Goal: Task Accomplishment & Management: Use online tool/utility

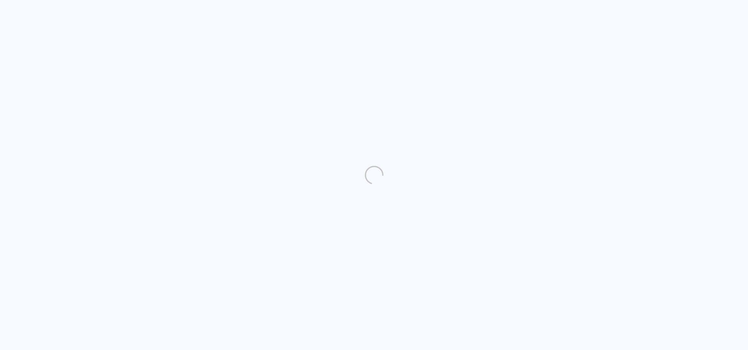
click at [532, 120] on quentale-directory at bounding box center [374, 175] width 748 height 350
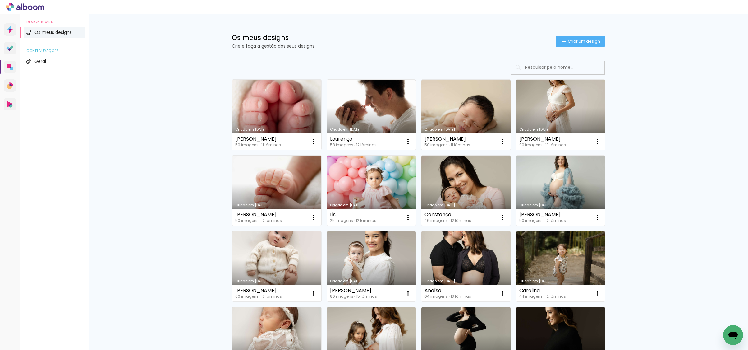
click at [567, 123] on link "Criado em [DATE]" at bounding box center [560, 115] width 89 height 70
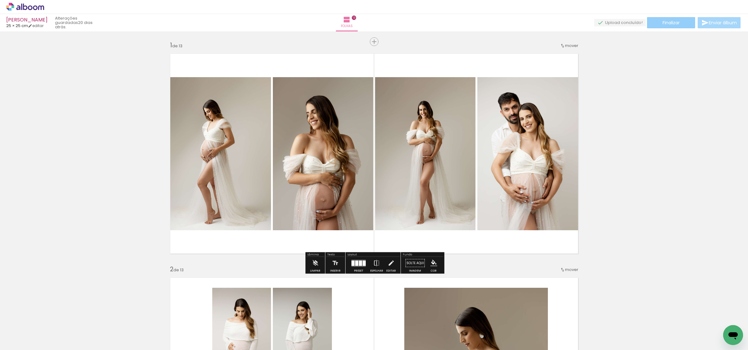
click at [665, 22] on span "Finalizar" at bounding box center [670, 23] width 17 height 4
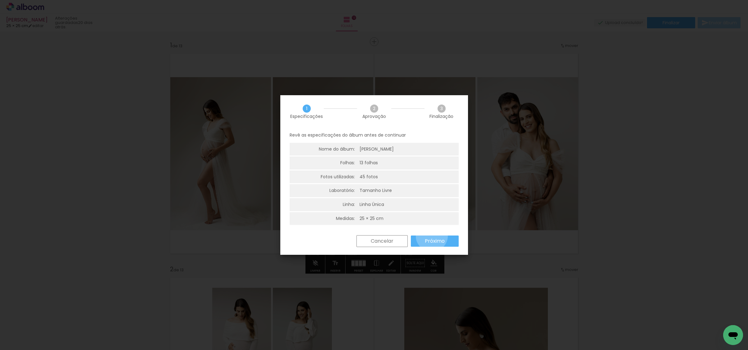
click at [432, 235] on paper-button "Próximo" at bounding box center [435, 240] width 48 height 11
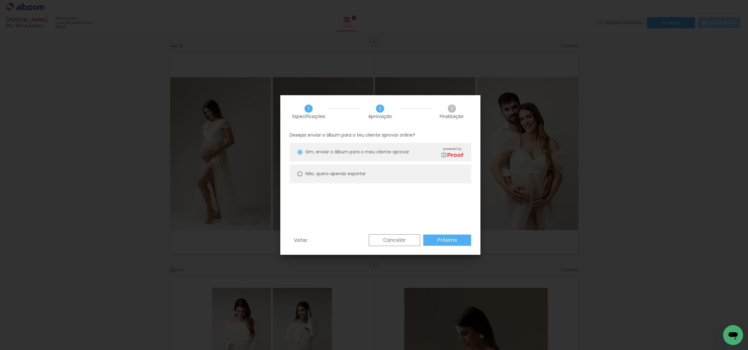
click at [0, 0] on slot "Não, quero apenas exportar" at bounding box center [0, 0] width 0 height 0
type paper-radio-button "on"
click at [428, 235] on paper-button "Próximo" at bounding box center [447, 239] width 48 height 11
type input "Alta, 300 DPI"
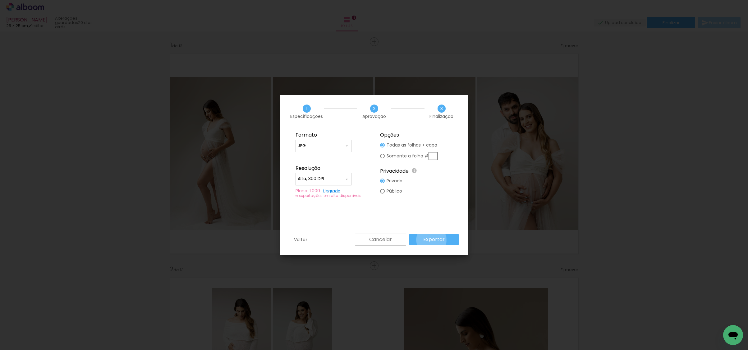
click at [351, 152] on slot "Exportar" at bounding box center [323, 146] width 56 height 12
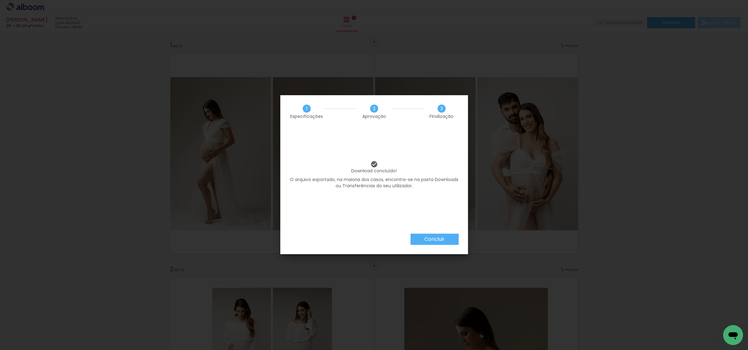
click at [0, 0] on slot "Concluir" at bounding box center [0, 0] width 0 height 0
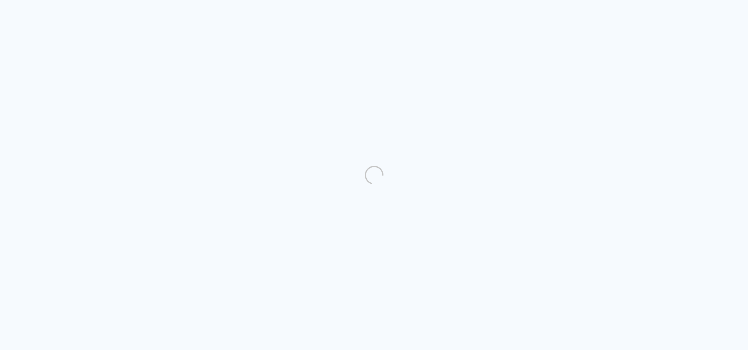
click at [587, 45] on quentale-directory at bounding box center [374, 175] width 748 height 350
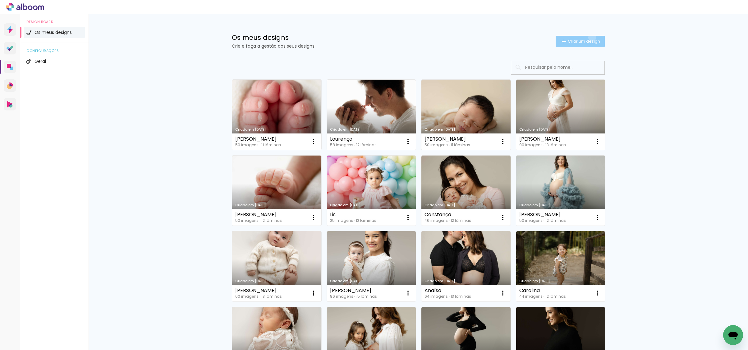
click at [591, 37] on paper-button "Criar um design" at bounding box center [579, 41] width 49 height 11
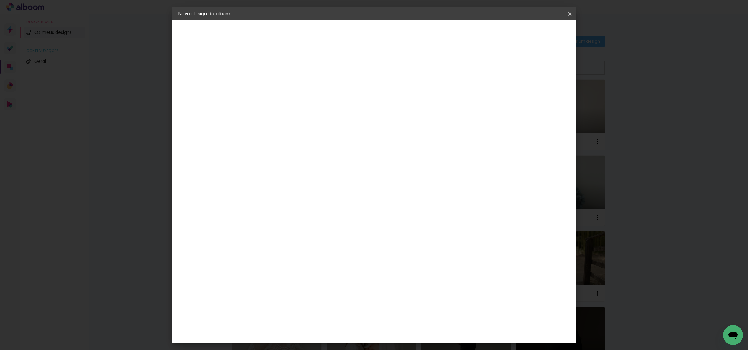
click at [280, 86] on input at bounding box center [280, 84] width 0 height 10
type input "Ayla"
type paper-input "Ayla"
click at [307, 39] on header "Informações Dê um título ao seu álbum. Avançar" at bounding box center [280, 38] width 54 height 37
click at [0, 0] on slot "Avançar" at bounding box center [0, 0] width 0 height 0
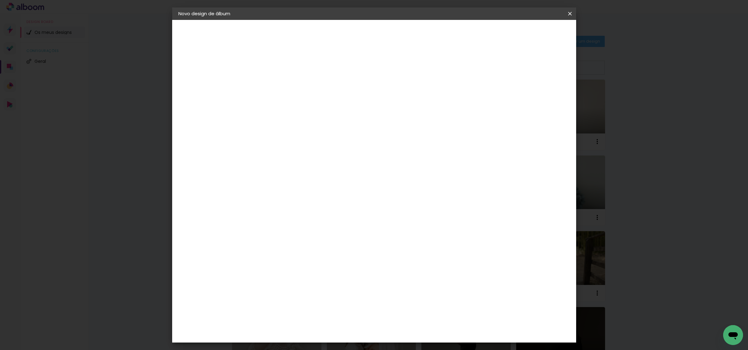
click at [371, 100] on paper-item "Tamanho Livre" at bounding box center [347, 96] width 47 height 16
click at [371, 37] on paper-button "Avançar" at bounding box center [356, 33] width 30 height 11
drag, startPoint x: 411, startPoint y: 263, endPoint x: 444, endPoint y: 260, distance: 33.3
click at [444, 260] on div "cm" at bounding box center [414, 262] width 249 height 22
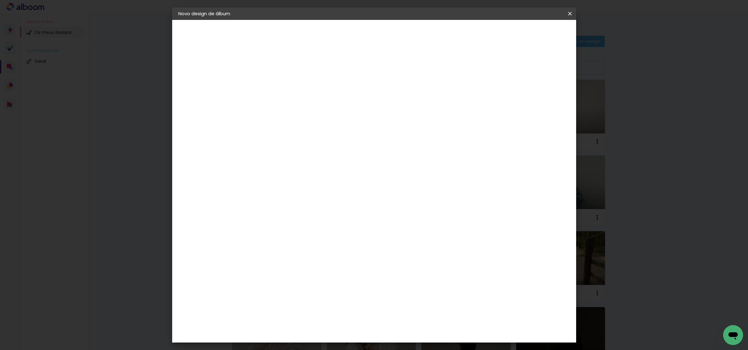
type input "50"
type paper-input "50"
drag, startPoint x: 262, startPoint y: 190, endPoint x: 279, endPoint y: 189, distance: 17.5
click at [279, 189] on quentale-ruler "cm" at bounding box center [279, 190] width 0 height 149
type input "25"
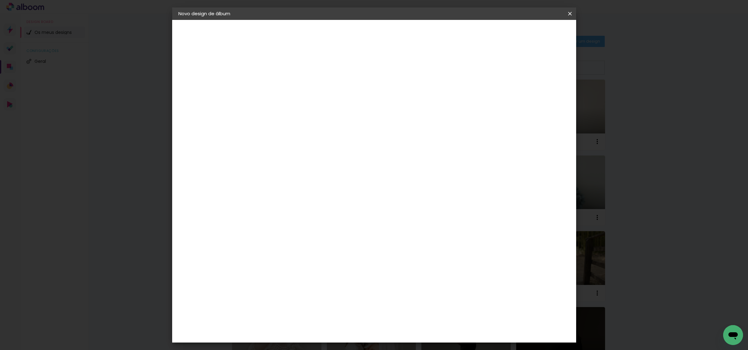
type paper-input "25"
click at [536, 31] on span "Iniciar design" at bounding box center [521, 33] width 28 height 4
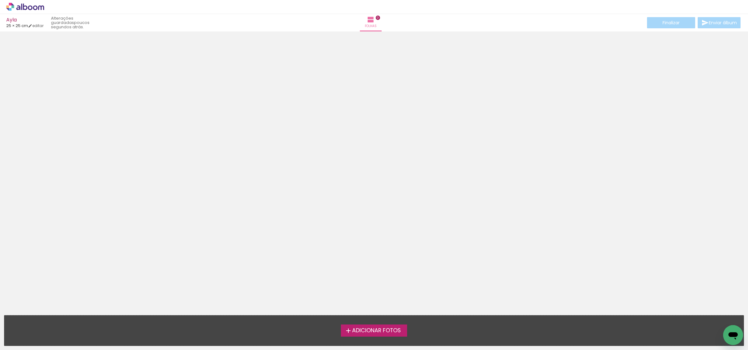
click at [364, 327] on span "Adicionar Fotos" at bounding box center [376, 330] width 49 height 6
click at [0, 0] on input "file" at bounding box center [0, 0] width 0 height 0
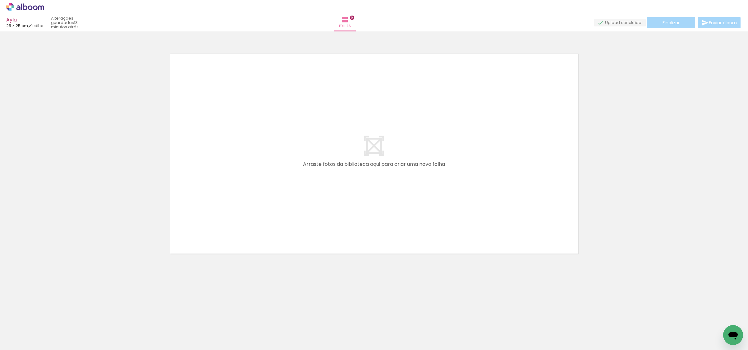
drag, startPoint x: 60, startPoint y: 336, endPoint x: 180, endPoint y: 285, distance: 130.1
click at [237, 208] on quentale-workspace at bounding box center [374, 175] width 748 height 350
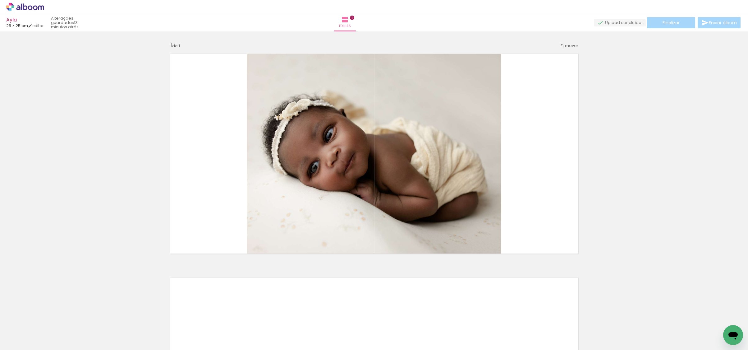
drag, startPoint x: 136, startPoint y: 335, endPoint x: 263, endPoint y: 236, distance: 161.0
click at [274, 221] on quentale-workspace at bounding box center [374, 175] width 748 height 350
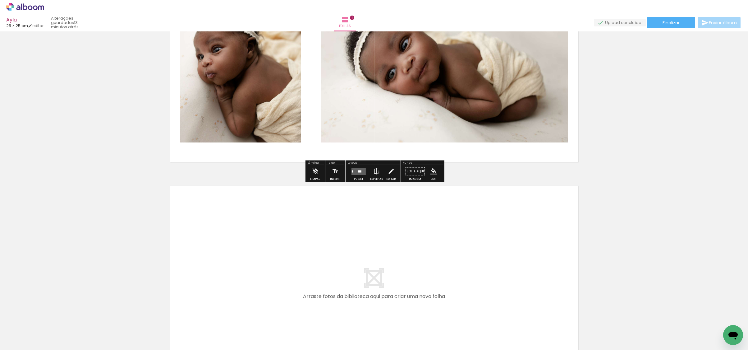
scroll to position [137, 0]
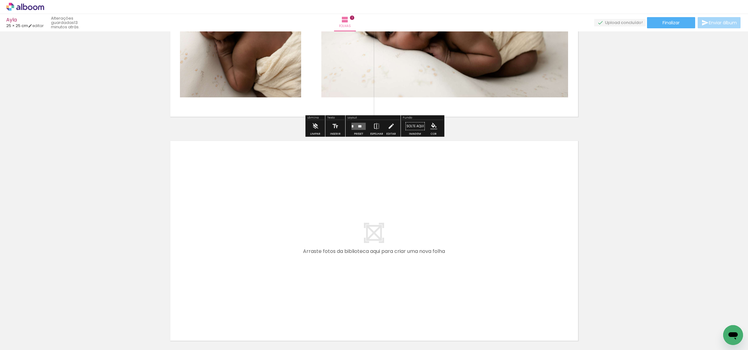
drag, startPoint x: 236, startPoint y: 332, endPoint x: 263, endPoint y: 252, distance: 85.1
click at [263, 252] on quentale-workspace at bounding box center [374, 175] width 748 height 350
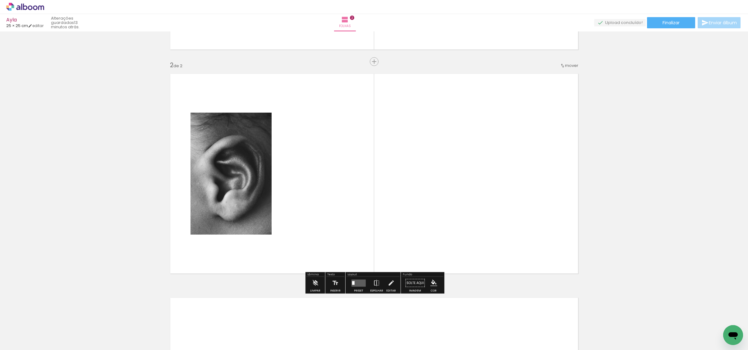
scroll to position [206, 0]
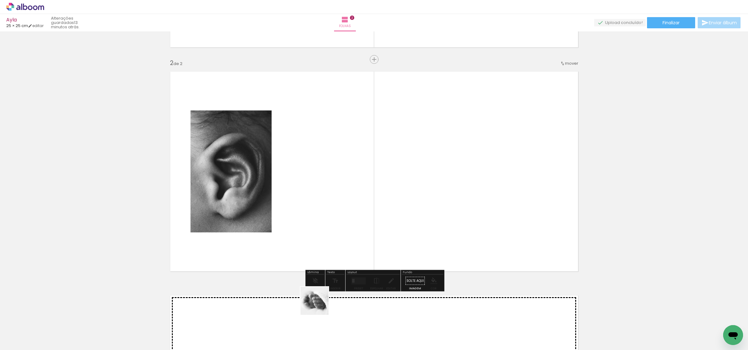
drag, startPoint x: 315, startPoint y: 316, endPoint x: 339, endPoint y: 243, distance: 76.3
click at [333, 234] on quentale-workspace at bounding box center [374, 175] width 748 height 350
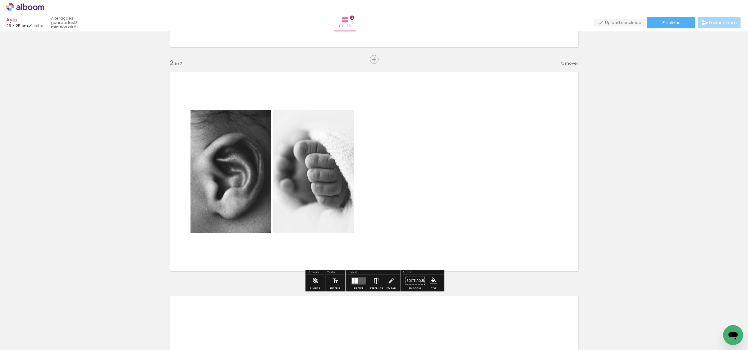
drag, startPoint x: 383, startPoint y: 308, endPoint x: 392, endPoint y: 225, distance: 83.4
click at [393, 229] on quentale-workspace at bounding box center [374, 175] width 748 height 350
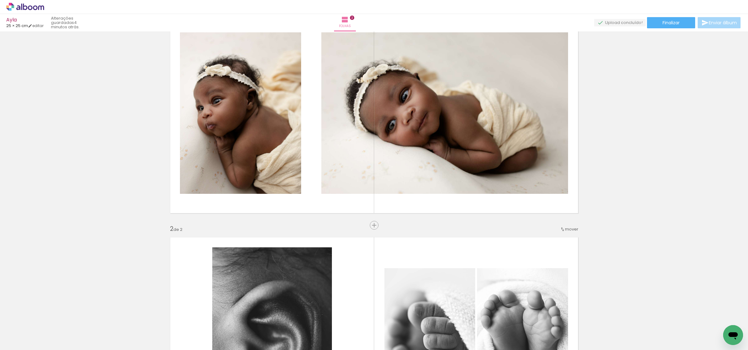
scroll to position [11, 0]
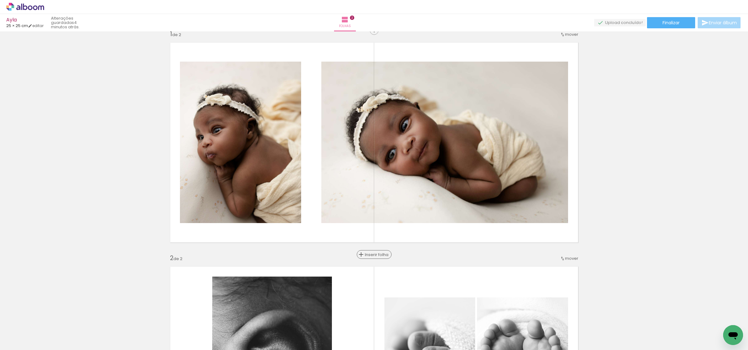
click at [375, 257] on div "Inserir folha" at bounding box center [374, 253] width 34 height 7
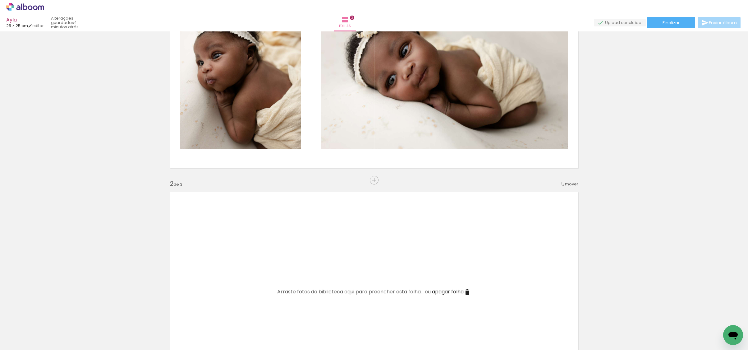
scroll to position [88, 0]
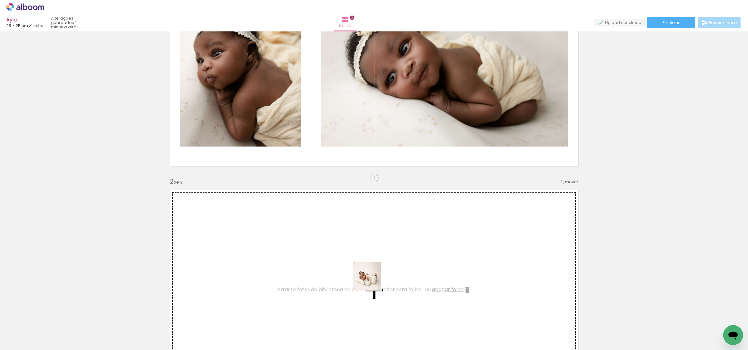
drag, startPoint x: 411, startPoint y: 333, endPoint x: 363, endPoint y: 262, distance: 85.4
click at [363, 262] on quentale-workspace at bounding box center [374, 175] width 748 height 350
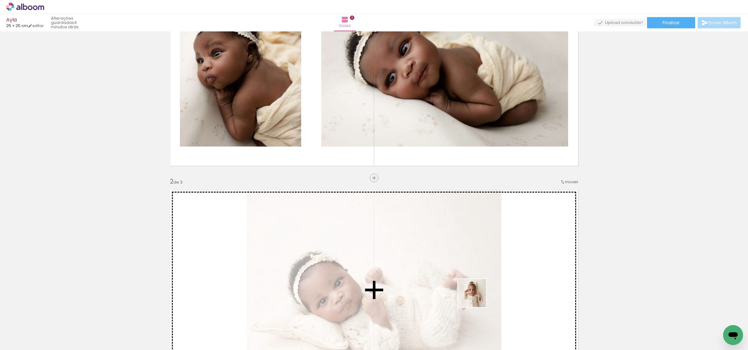
drag, startPoint x: 481, startPoint y: 333, endPoint x: 486, endPoint y: 281, distance: 52.8
click at [483, 278] on quentale-workspace at bounding box center [374, 175] width 748 height 350
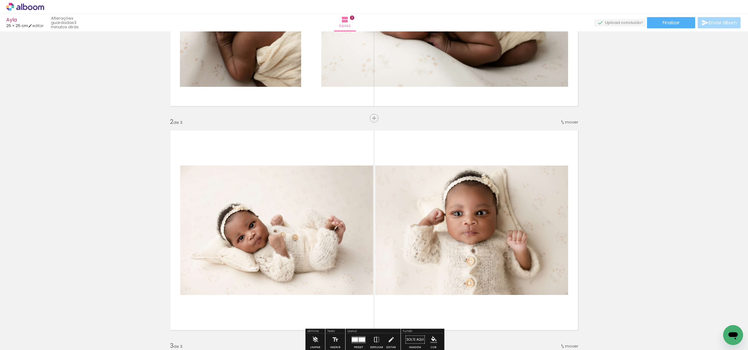
scroll to position [250, 0]
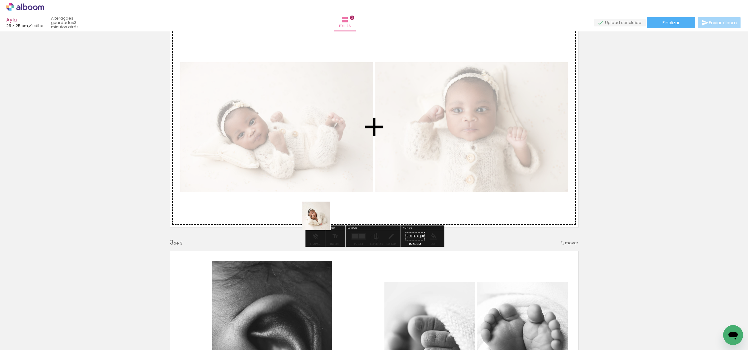
drag, startPoint x: 233, startPoint y: 317, endPoint x: 348, endPoint y: 190, distance: 171.8
click at [352, 174] on quentale-workspace at bounding box center [374, 175] width 748 height 350
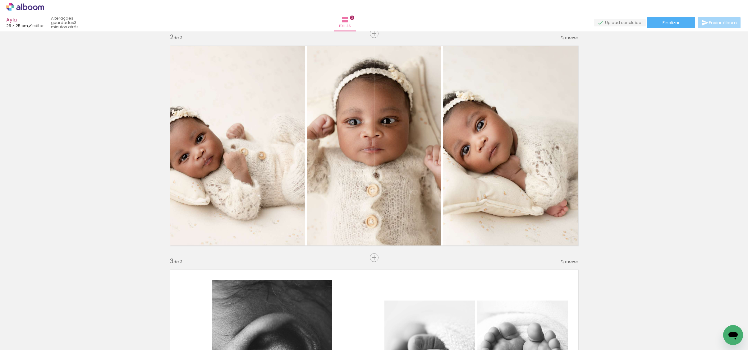
scroll to position [235, 0]
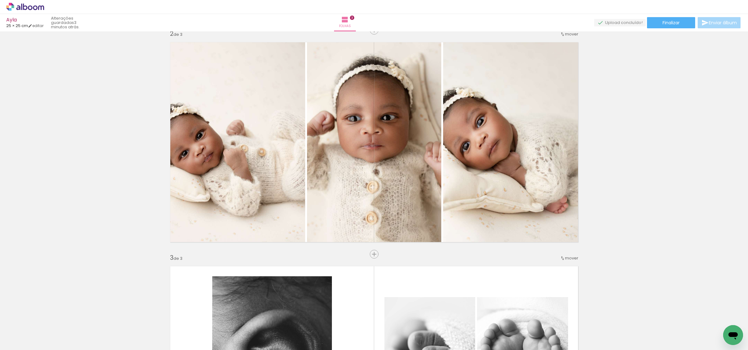
click at [327, 256] on quentale-workspace at bounding box center [374, 175] width 748 height 350
drag, startPoint x: 299, startPoint y: 314, endPoint x: 342, endPoint y: 215, distance: 107.5
click at [342, 215] on quentale-workspace at bounding box center [374, 175] width 748 height 350
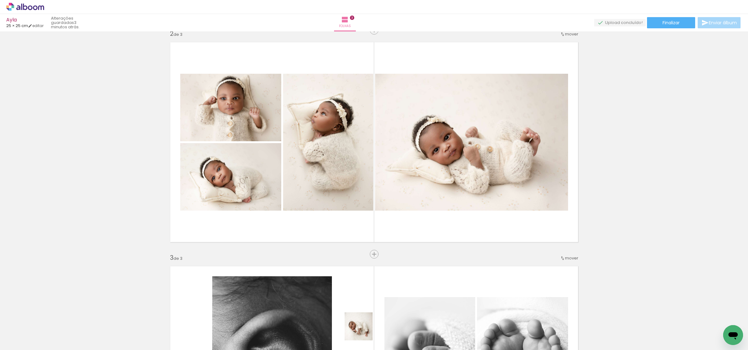
drag, startPoint x: 363, startPoint y: 331, endPoint x: 395, endPoint y: 248, distance: 88.1
click at [395, 248] on quentale-workspace at bounding box center [374, 175] width 748 height 350
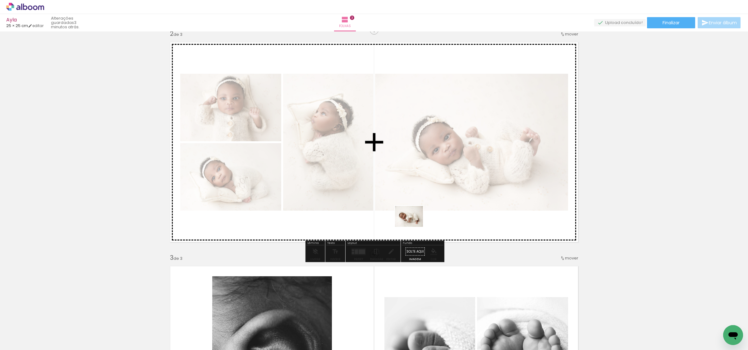
drag, startPoint x: 356, startPoint y: 327, endPoint x: 413, endPoint y: 222, distance: 120.4
click at [413, 222] on quentale-workspace at bounding box center [374, 175] width 748 height 350
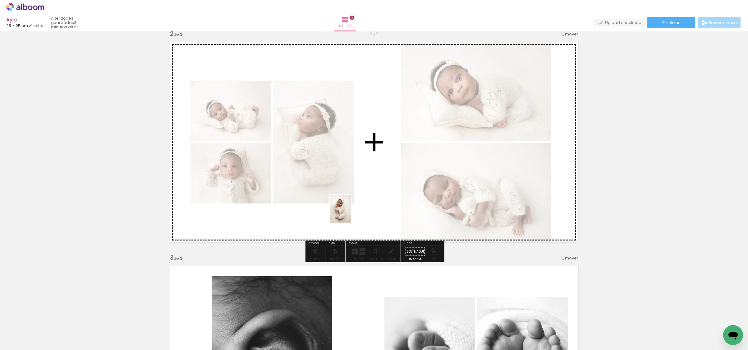
drag, startPoint x: 427, startPoint y: 326, endPoint x: 349, endPoint y: 213, distance: 136.6
click at [349, 213] on quentale-workspace at bounding box center [374, 175] width 748 height 350
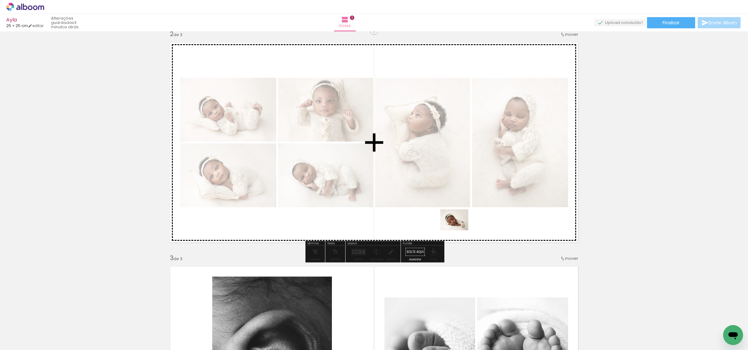
scroll to position [234, 0]
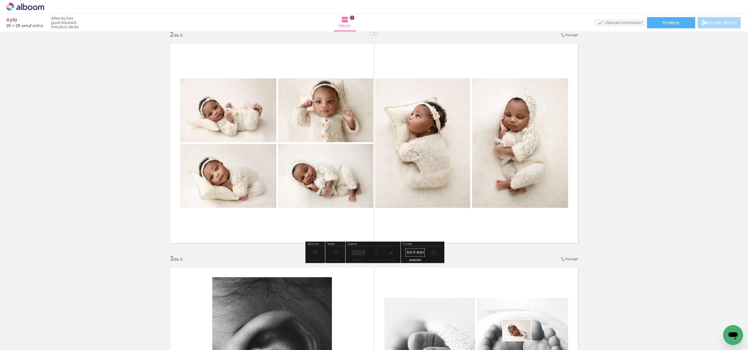
drag, startPoint x: 497, startPoint y: 333, endPoint x: 501, endPoint y: 336, distance: 5.3
click at [501, 338] on div at bounding box center [497, 328] width 31 height 23
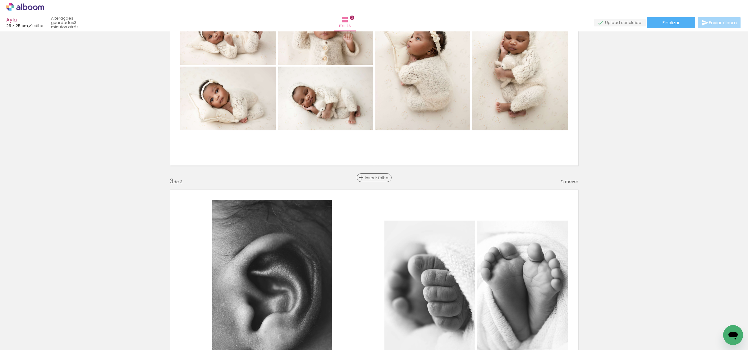
scroll to position [311, 0]
click at [372, 175] on div "Inserir folha" at bounding box center [374, 177] width 34 height 7
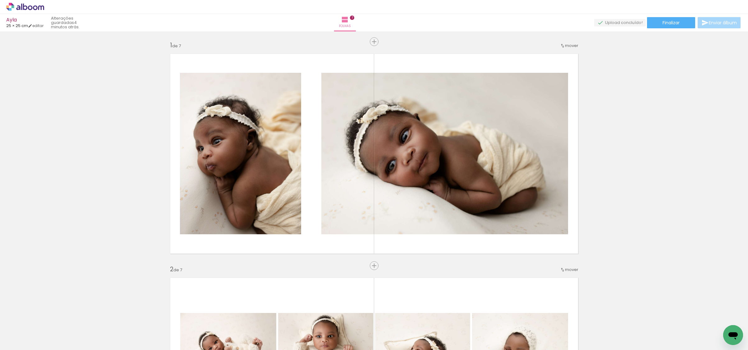
scroll to position [0, 3620]
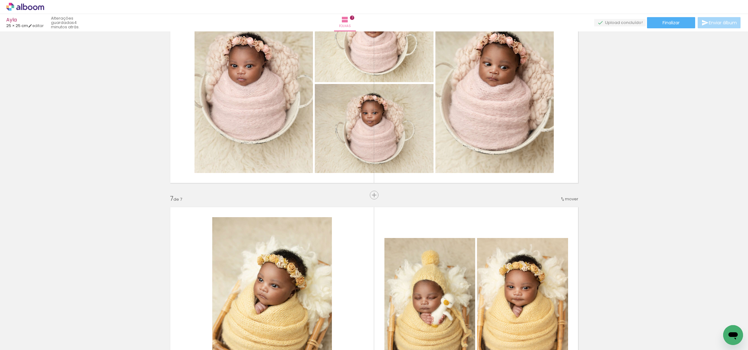
click at [569, 198] on span "mover" at bounding box center [571, 199] width 13 height 6
click at [559, 247] on paper-item "antes da 6" at bounding box center [555, 249] width 47 height 10
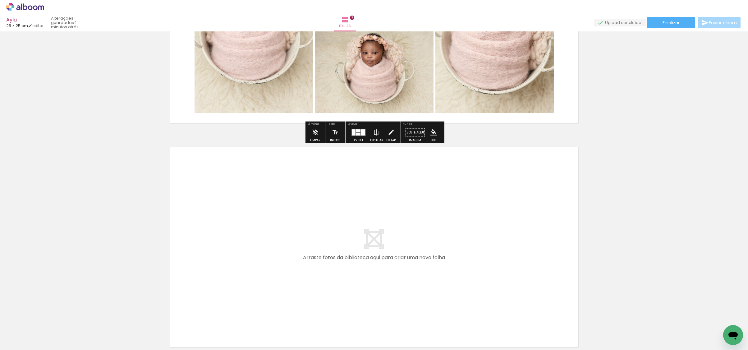
scroll to position [1482, 0]
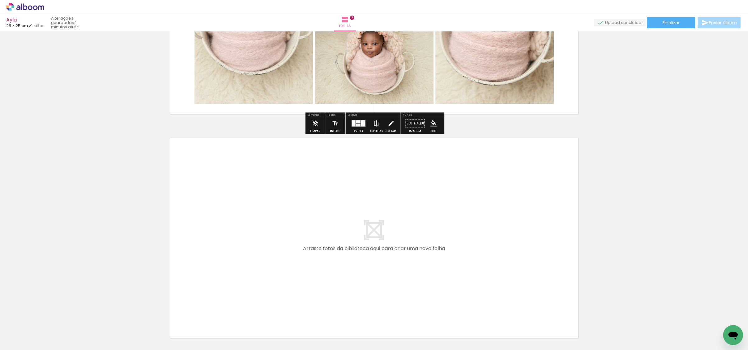
click at [402, 230] on quentale-workspace at bounding box center [374, 175] width 748 height 350
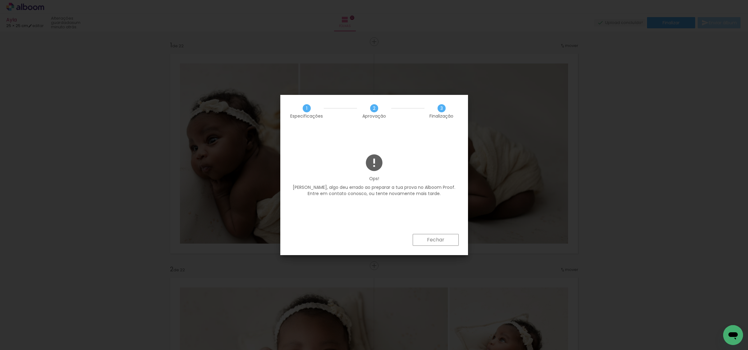
scroll to position [0, 3620]
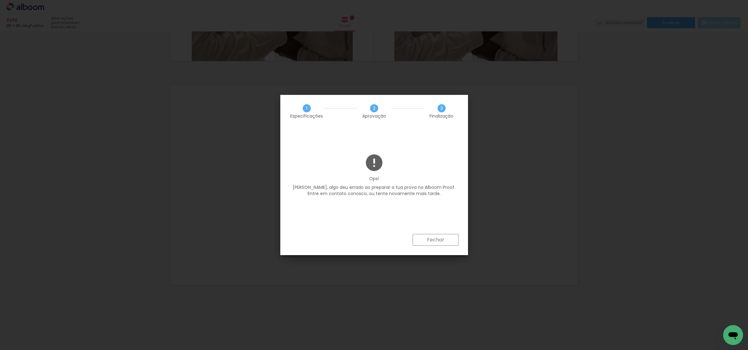
click at [0, 0] on slot "Fechar" at bounding box center [0, 0] width 0 height 0
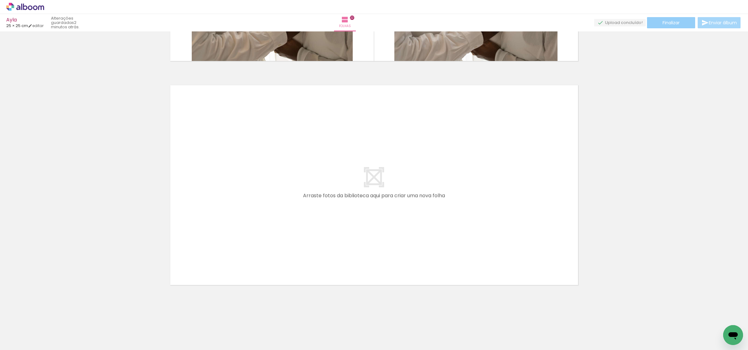
click at [666, 16] on div "Ayla 25 × 25 cm editar 2 minutos atrás. Folhas 22 Finalizar Enviar álbum" at bounding box center [374, 15] width 748 height 31
click at [662, 26] on paper-button "Finalizar" at bounding box center [671, 22] width 48 height 11
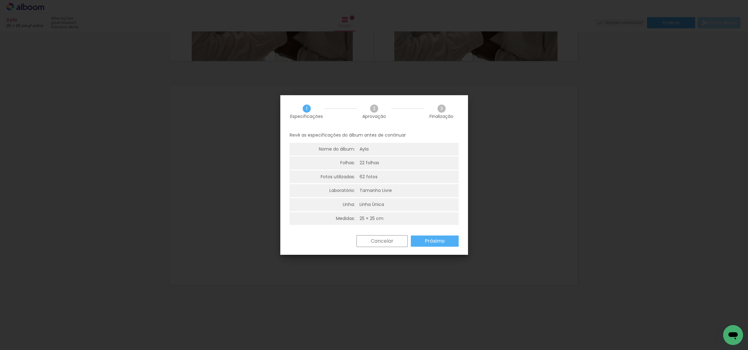
click at [430, 245] on paper-button "Próximo" at bounding box center [435, 240] width 48 height 11
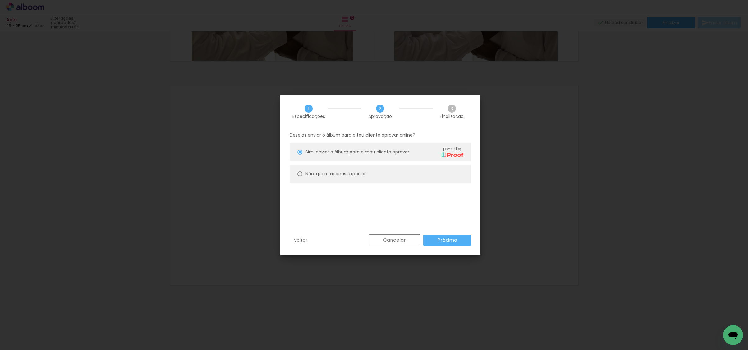
click at [427, 238] on paper-button "Próximo" at bounding box center [447, 239] width 48 height 11
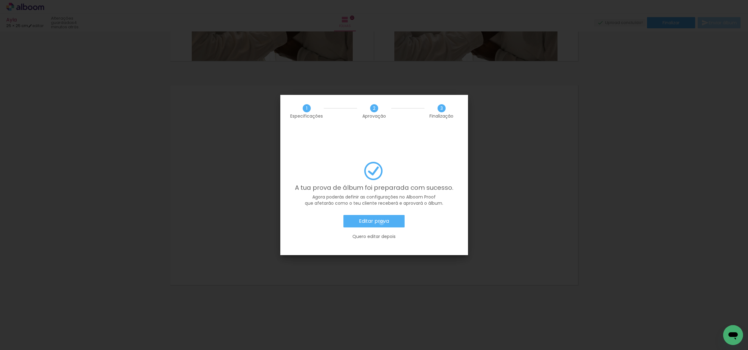
click at [0, 0] on slot "Editar prova" at bounding box center [0, 0] width 0 height 0
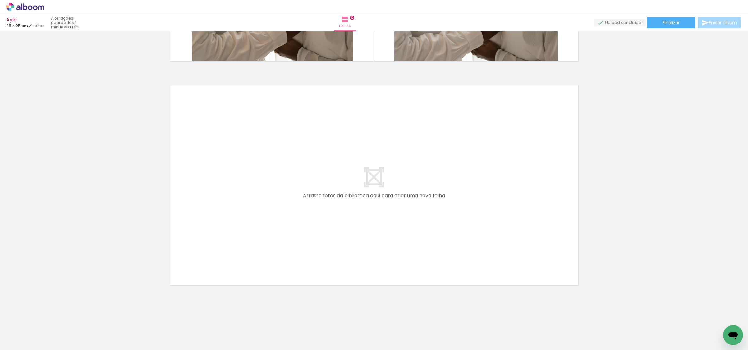
scroll to position [0, 3620]
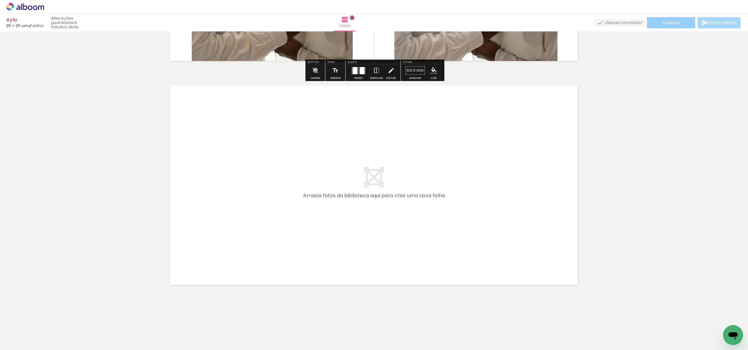
click at [674, 21] on span "Finalizar" at bounding box center [670, 23] width 17 height 4
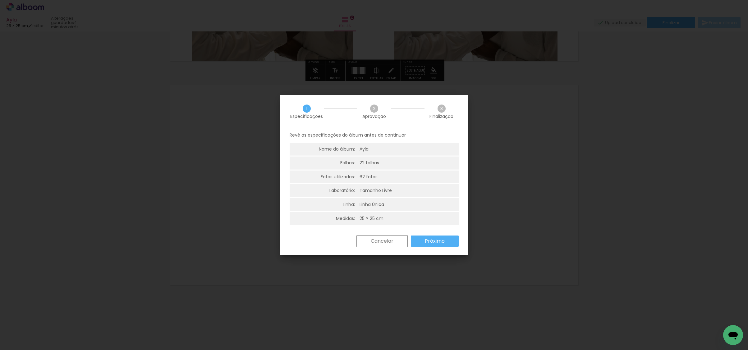
click at [0, 0] on slot "Próximo" at bounding box center [0, 0] width 0 height 0
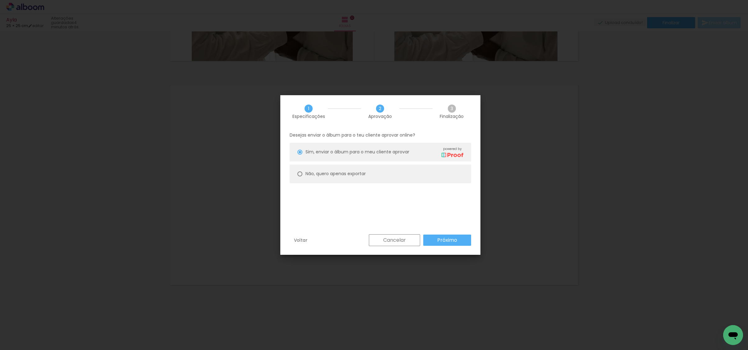
click at [441, 244] on paper-button "Próximo" at bounding box center [447, 239] width 48 height 11
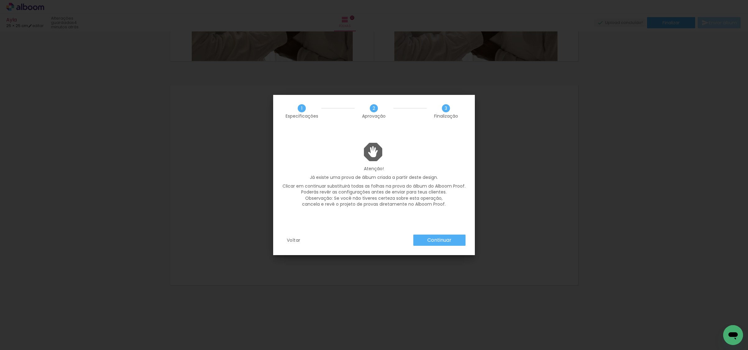
click at [0, 0] on slot "Continuar" at bounding box center [0, 0] width 0 height 0
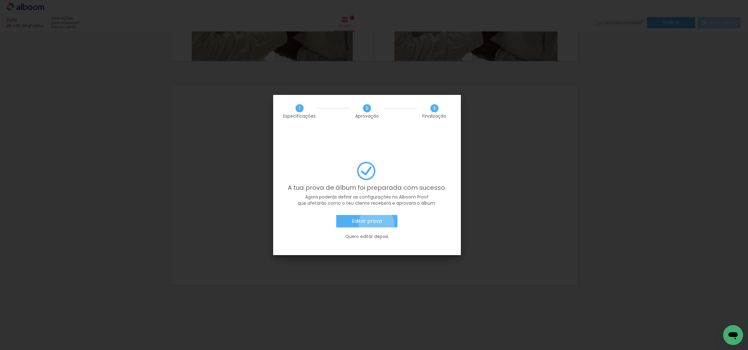
click at [0, 0] on slot "Editar prova" at bounding box center [0, 0] width 0 height 0
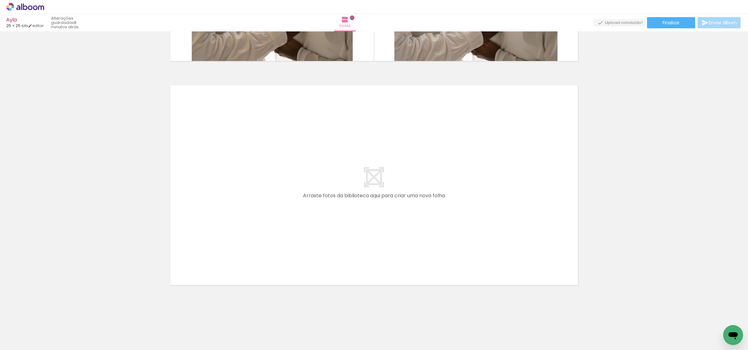
scroll to position [0, 3620]
